Goal: Task Accomplishment & Management: Manage account settings

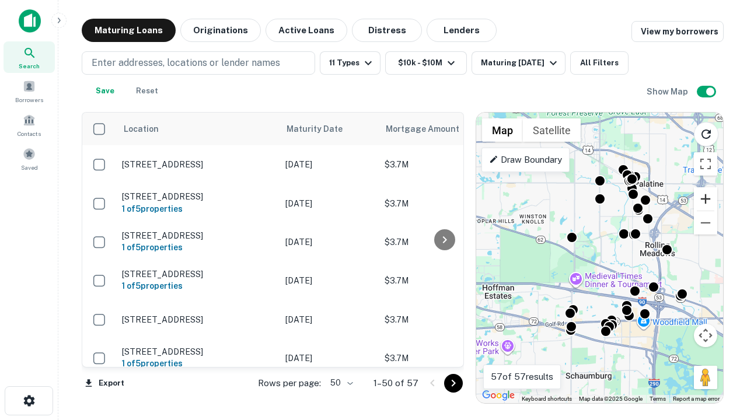
click at [706, 199] on button "Zoom in" at bounding box center [705, 198] width 23 height 23
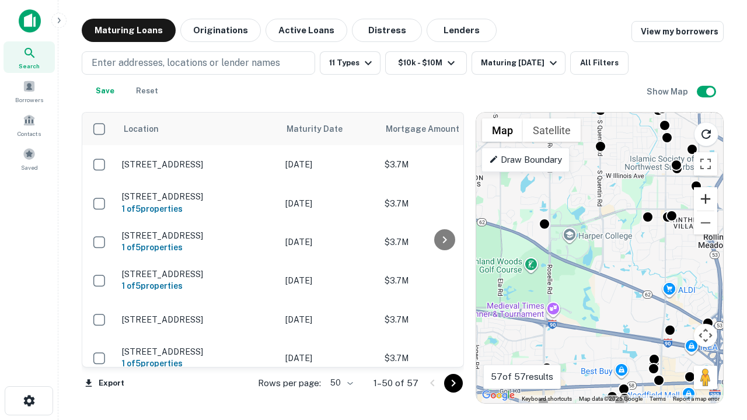
click at [706, 199] on button "Zoom in" at bounding box center [705, 198] width 23 height 23
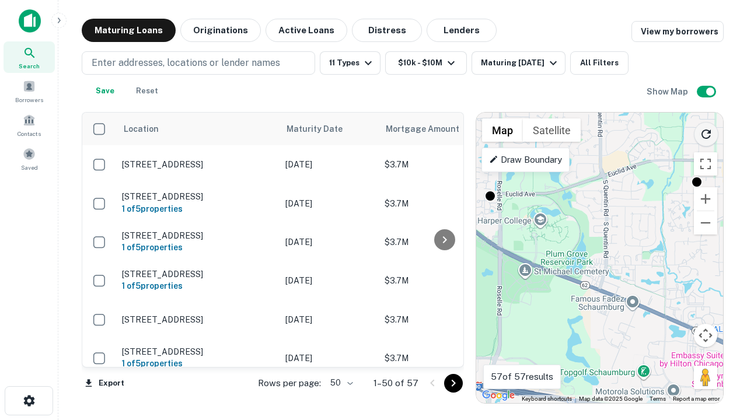
click at [706, 132] on icon "Reload search area" at bounding box center [706, 134] width 14 height 14
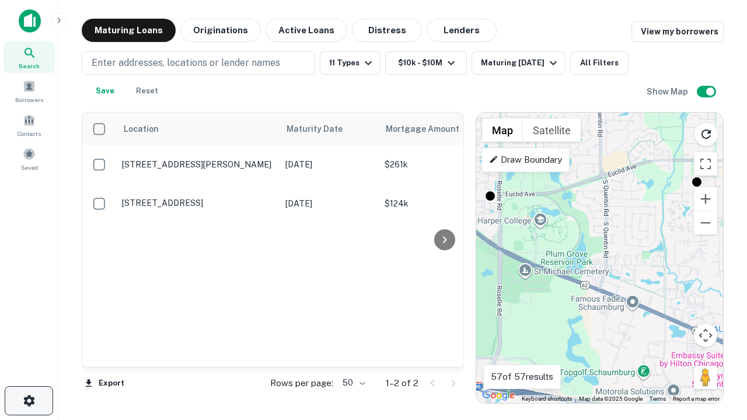
click at [29, 401] on icon "button" at bounding box center [29, 401] width 14 height 14
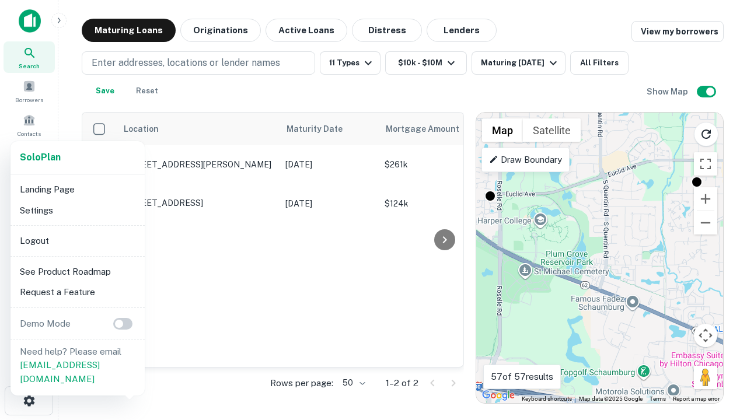
click at [77, 241] on li "Logout" at bounding box center [77, 241] width 125 height 21
